Goal: Obtain resource: Download file/media

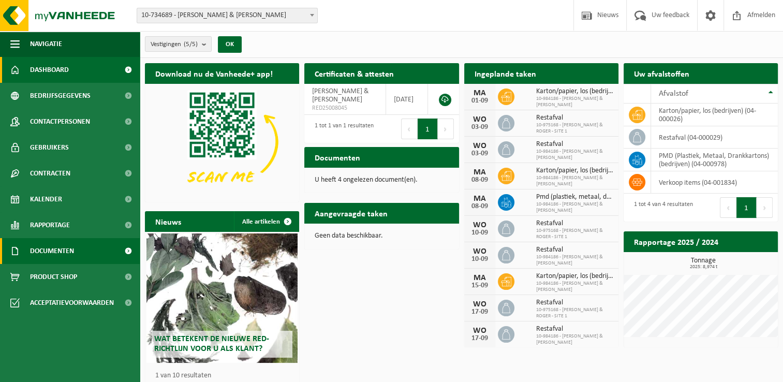
click at [127, 251] on span at bounding box center [127, 251] width 23 height 26
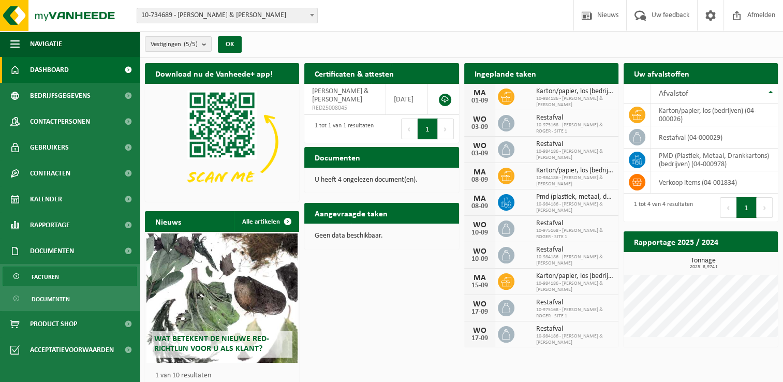
click at [60, 278] on link "Facturen" at bounding box center [70, 276] width 134 height 20
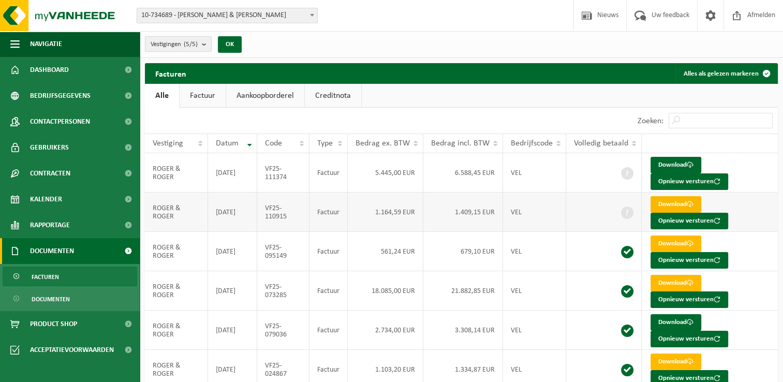
click at [661, 203] on link "Download" at bounding box center [675, 204] width 51 height 17
click at [668, 281] on link "Download" at bounding box center [675, 283] width 51 height 17
click at [668, 280] on link "Download" at bounding box center [675, 283] width 51 height 17
